Goal: Navigation & Orientation: Find specific page/section

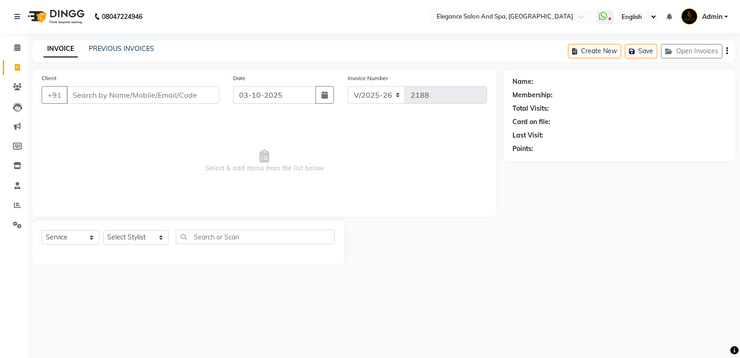
select select "5270"
select select "service"
click at [18, 222] on icon at bounding box center [17, 224] width 9 height 7
click at [16, 225] on icon at bounding box center [17, 224] width 9 height 7
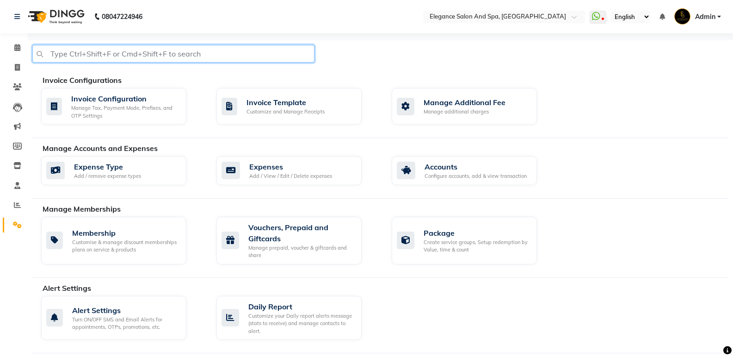
click at [125, 53] on input "text" at bounding box center [173, 54] width 282 height 18
click at [127, 52] on input "text" at bounding box center [173, 54] width 282 height 18
click at [156, 53] on input "text" at bounding box center [173, 54] width 282 height 18
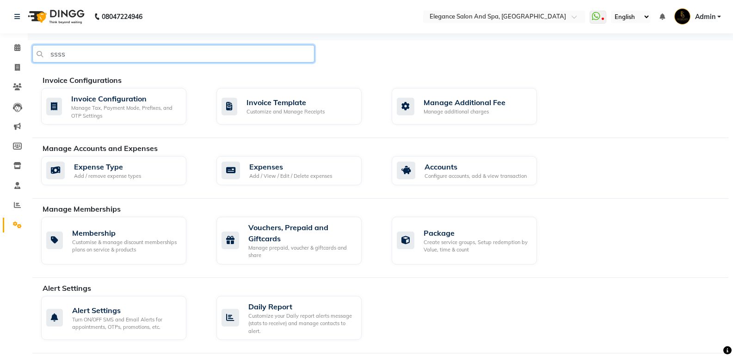
type input "sssss"
click at [155, 57] on input "sssss" at bounding box center [173, 54] width 282 height 18
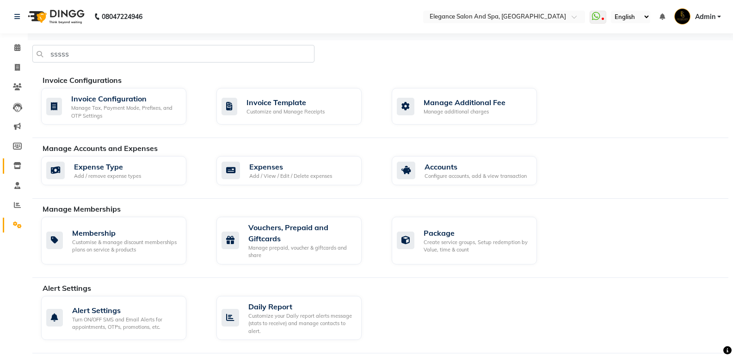
click at [16, 165] on icon at bounding box center [17, 165] width 8 height 7
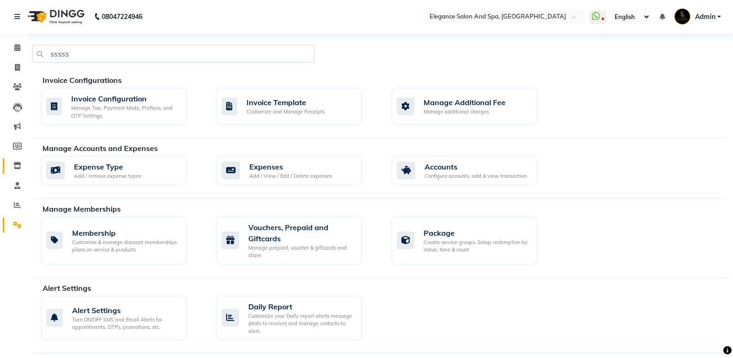
click at [16, 165] on icon at bounding box center [17, 165] width 8 height 7
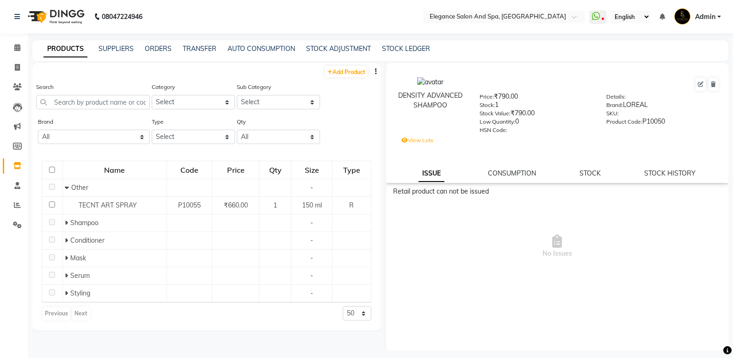
scroll to position [6, 0]
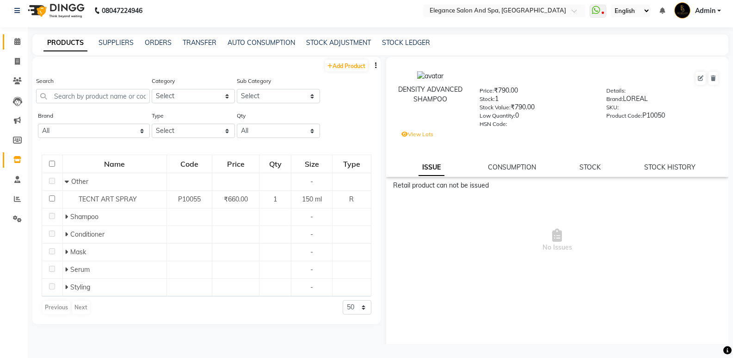
click at [9, 44] on link "Calendar" at bounding box center [14, 41] width 22 height 15
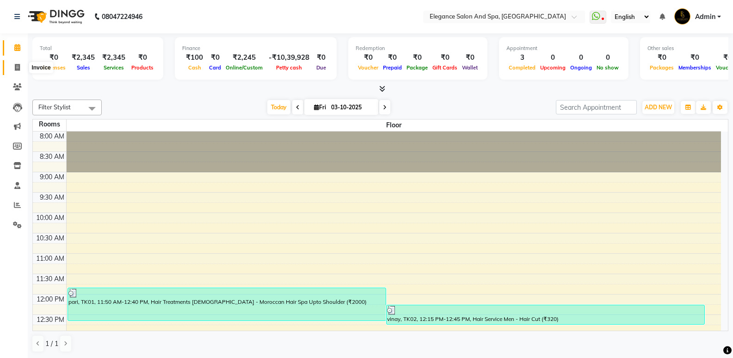
click at [18, 67] on icon at bounding box center [17, 67] width 5 height 7
select select "service"
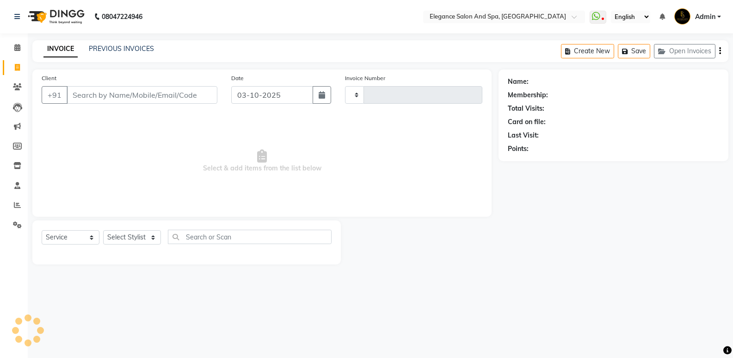
type input "2188"
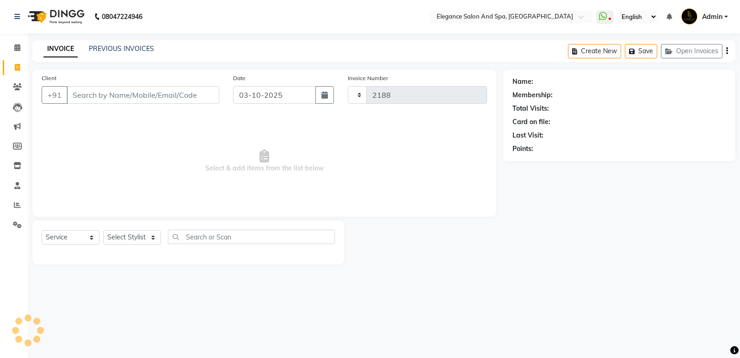
select select "5270"
click at [19, 90] on span at bounding box center [17, 87] width 16 height 11
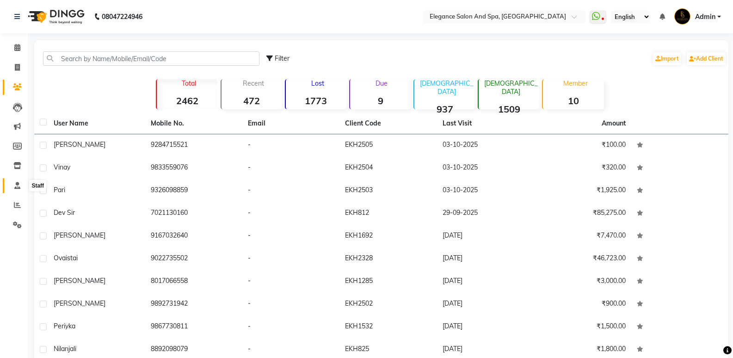
click at [15, 186] on icon at bounding box center [17, 185] width 6 height 7
